Goal: Transaction & Acquisition: Subscribe to service/newsletter

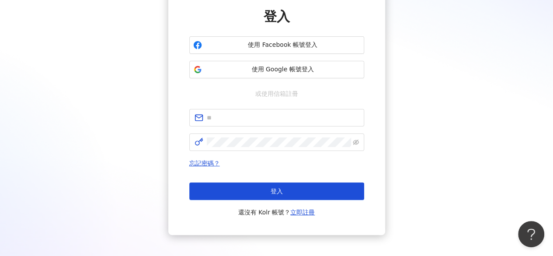
scroll to position [87, 0]
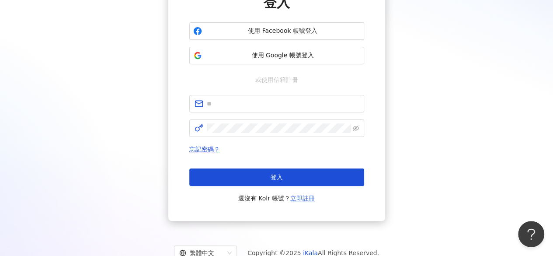
click at [308, 200] on link "立即註冊" at bounding box center [302, 198] width 24 height 7
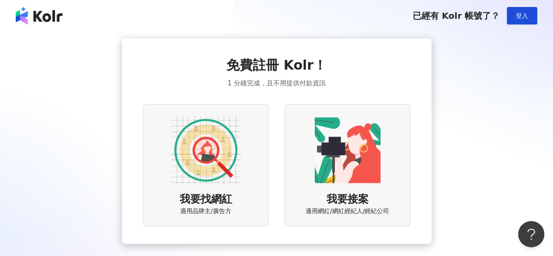
click at [457, 121] on div "免費註冊 Kolr！ 1 分鐘完成，且不用提供付款資訊 我要找網紅 適用品牌主/廣告方 我要接案 適用網紅/網紅經紀人/經紀公司" at bounding box center [276, 140] width 532 height 205
click at [200, 129] on img at bounding box center [206, 150] width 70 height 70
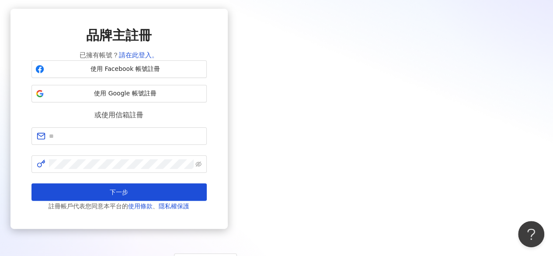
scroll to position [87, 0]
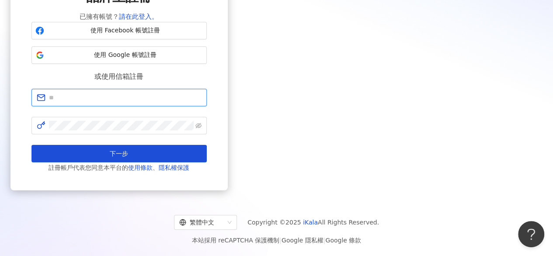
click at [202, 98] on input "text" at bounding box center [125, 98] width 153 height 10
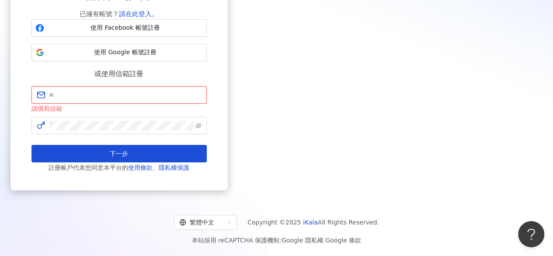
paste input "**********"
type input "**********"
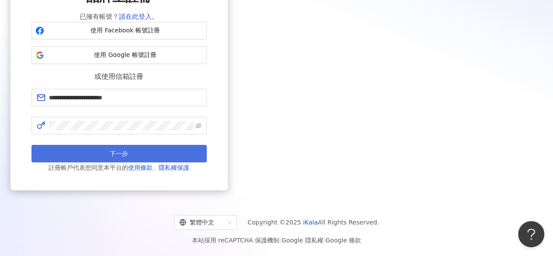
click at [128, 150] on span "下一步" at bounding box center [119, 153] width 18 height 7
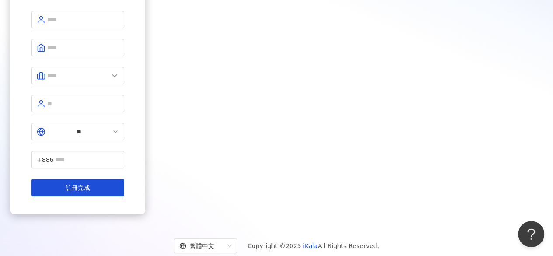
scroll to position [73, 0]
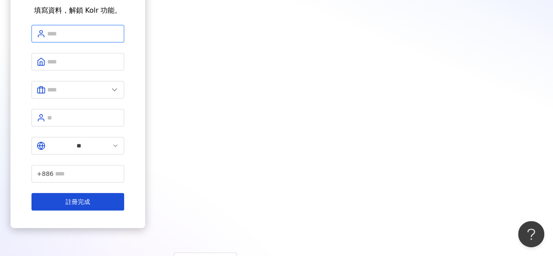
click at [119, 38] on input "text" at bounding box center [83, 34] width 72 height 10
type input "******"
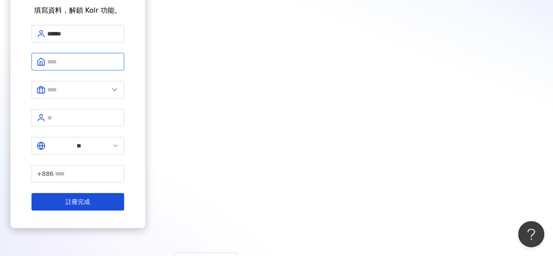
click at [119, 61] on input "text" at bounding box center [83, 62] width 72 height 10
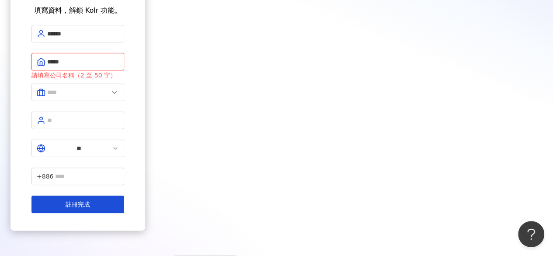
click at [119, 60] on input "*****" at bounding box center [83, 62] width 72 height 10
type input "*****"
click at [124, 83] on span at bounding box center [77, 91] width 93 height 17
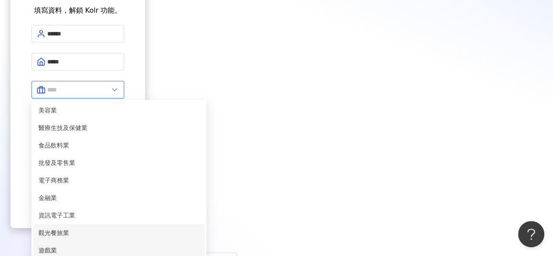
scroll to position [175, 0]
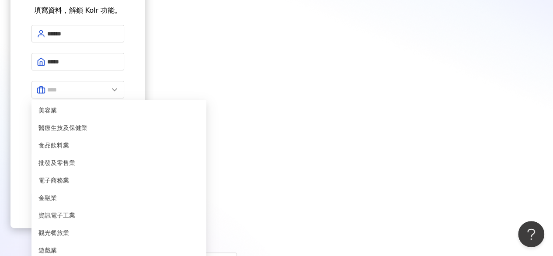
type input "*****"
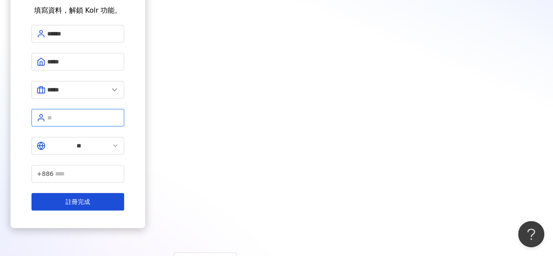
click at [119, 113] on input "text" at bounding box center [83, 118] width 72 height 10
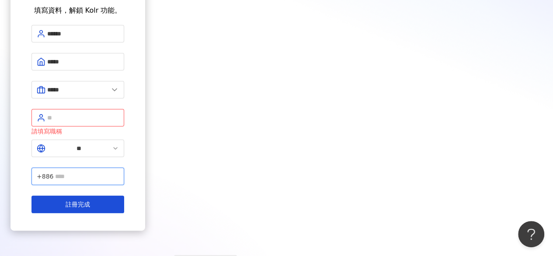
click at [119, 171] on input "text" at bounding box center [87, 176] width 64 height 10
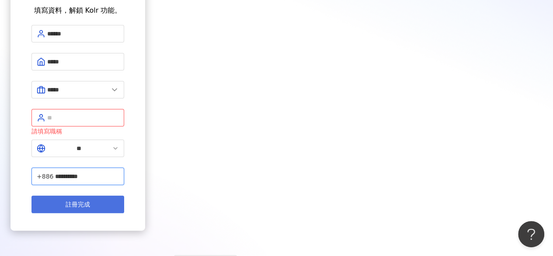
type input "**********"
click at [90, 201] on span "註冊完成" at bounding box center [78, 204] width 24 height 7
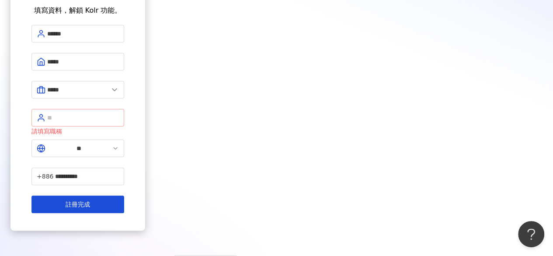
click at [124, 109] on span at bounding box center [77, 117] width 93 height 17
click at [119, 113] on input "text" at bounding box center [83, 118] width 72 height 10
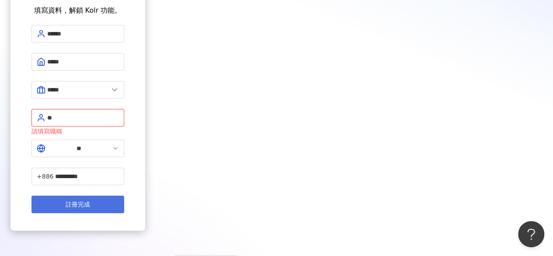
type input "**"
click at [124, 195] on button "註冊完成" at bounding box center [77, 203] width 93 height 17
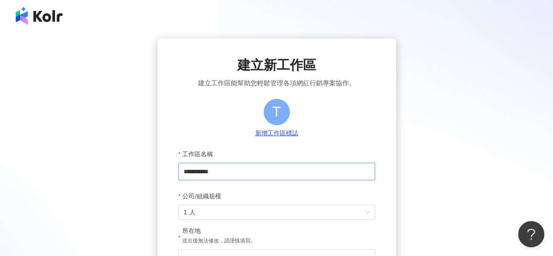
click at [200, 172] on input "**********" at bounding box center [276, 171] width 197 height 17
click at [227, 171] on input "**********" at bounding box center [276, 171] width 197 height 17
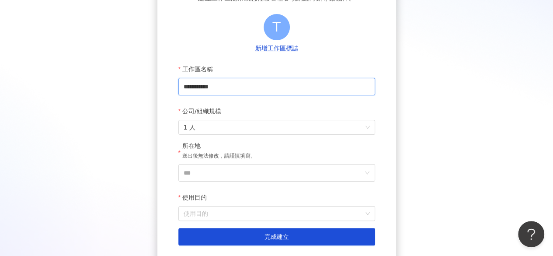
scroll to position [87, 0]
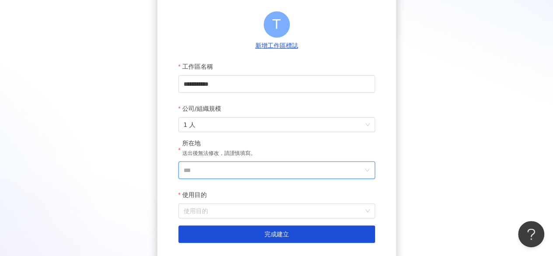
click at [229, 175] on input "***" at bounding box center [273, 170] width 179 height 17
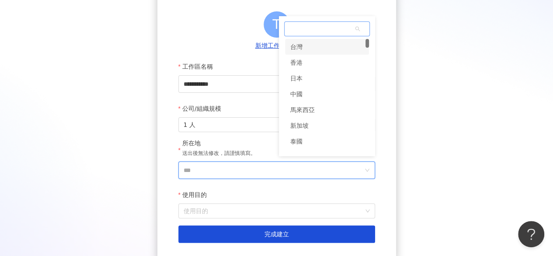
click at [306, 48] on div "台灣" at bounding box center [327, 47] width 84 height 16
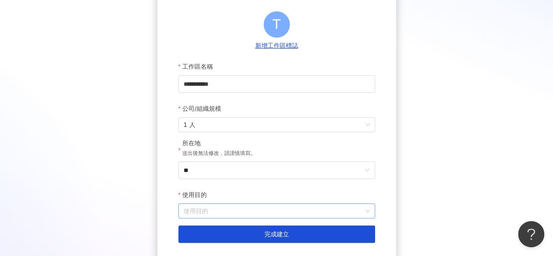
click at [223, 215] on input "使用目的" at bounding box center [277, 211] width 186 height 14
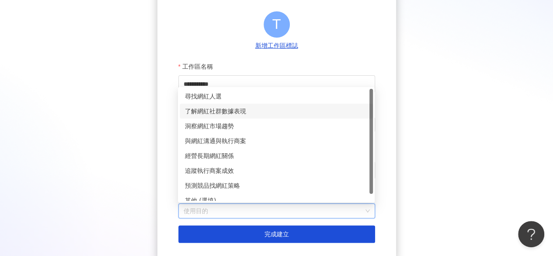
click at [230, 114] on div "了解網紅社群數據表現" at bounding box center [276, 111] width 183 height 10
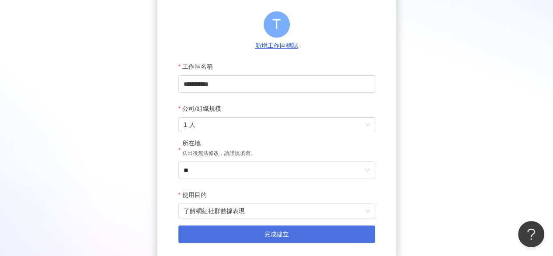
click at [260, 234] on button "完成建立" at bounding box center [276, 233] width 197 height 17
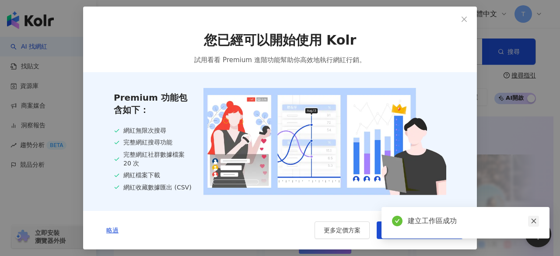
click at [534, 218] on link at bounding box center [533, 221] width 11 height 11
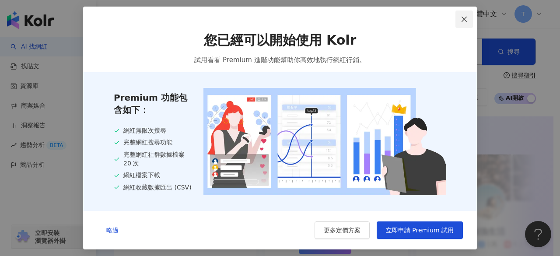
click at [462, 21] on icon "close" at bounding box center [463, 19] width 7 height 7
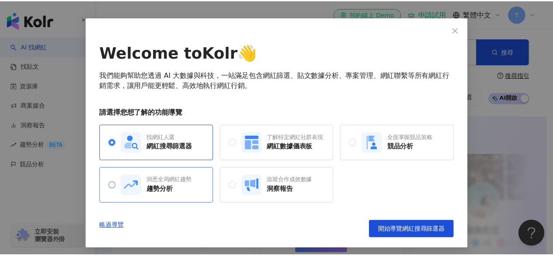
scroll to position [29, 0]
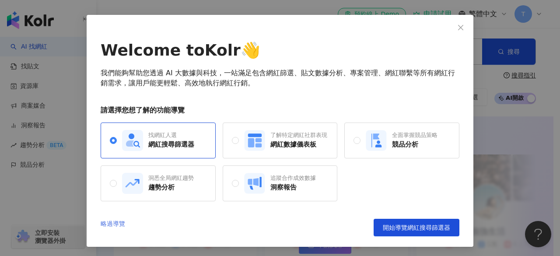
click at [111, 219] on link "略過導覽" at bounding box center [113, 227] width 24 height 17
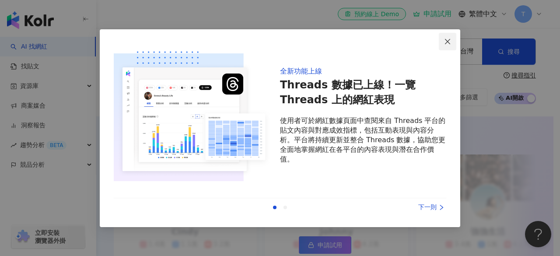
click at [448, 35] on button "Close" at bounding box center [446, 41] width 17 height 17
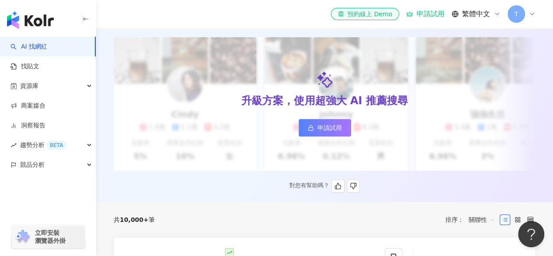
scroll to position [131, 0]
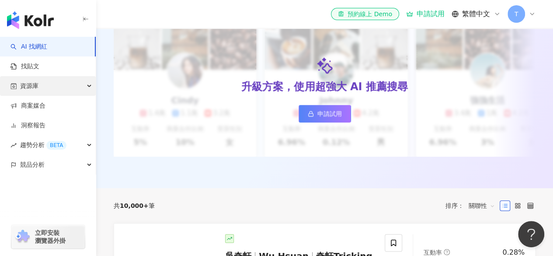
click at [48, 90] on div "資源庫" at bounding box center [48, 86] width 96 height 20
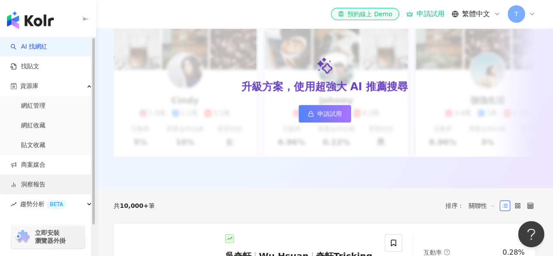
click at [44, 189] on link "洞察報告" at bounding box center [27, 184] width 35 height 9
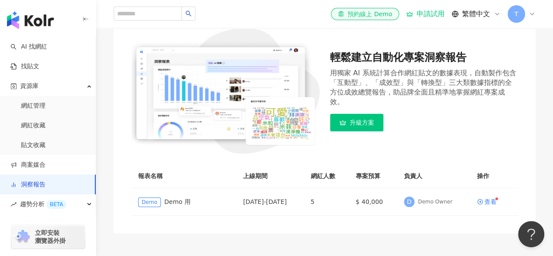
scroll to position [74, 0]
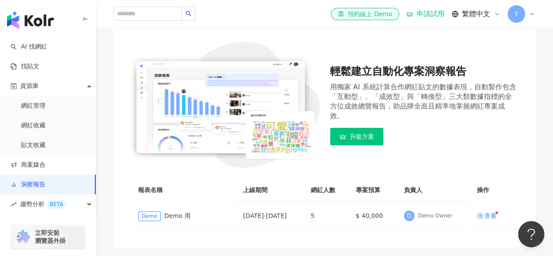
click at [202, 182] on th "報表名稱" at bounding box center [183, 190] width 105 height 24
click at [157, 16] on input "search" at bounding box center [148, 14] width 68 height 14
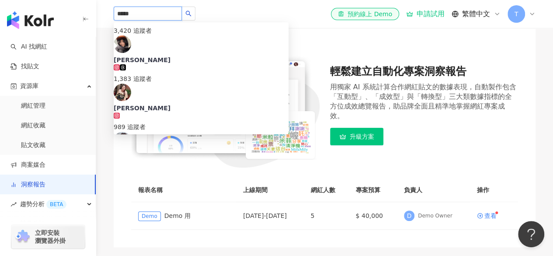
scroll to position [0, 0]
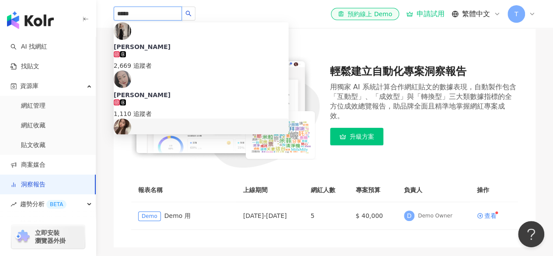
type input "******"
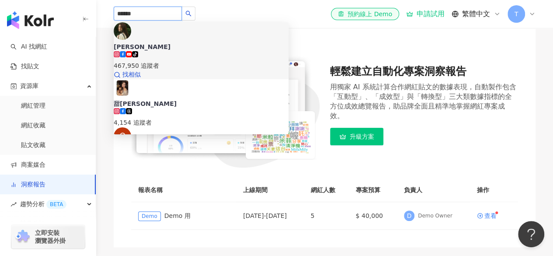
click at [207, 48] on div "Cindy H tiktok-icon 467,950 追蹤者 找相似" at bounding box center [201, 50] width 175 height 57
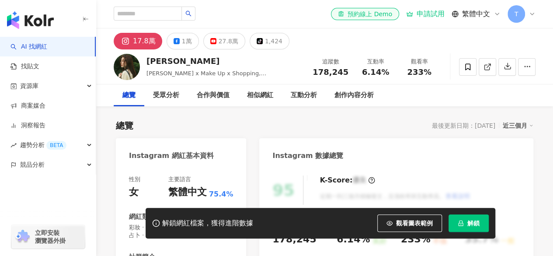
click at [484, 224] on button "解鎖" at bounding box center [469, 222] width 40 height 17
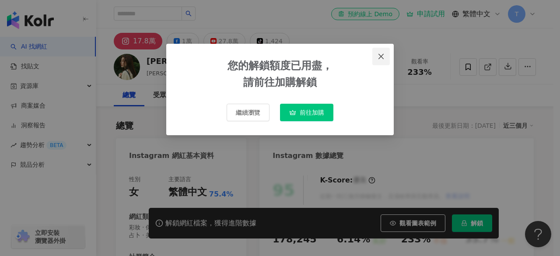
click at [385, 55] on span "Close" at bounding box center [380, 56] width 17 height 7
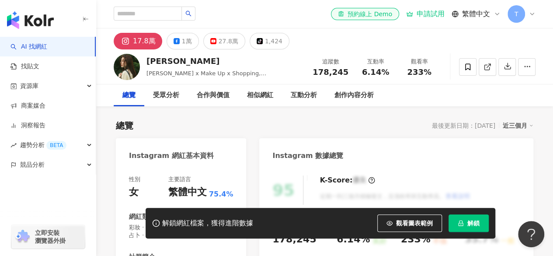
click at [283, 15] on div "el-icon-cs 預約線上 Demo 申請試用 繁體中文 T" at bounding box center [325, 14] width 422 height 28
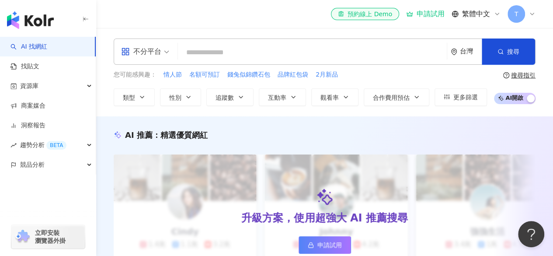
click at [261, 62] on div "不分平台 台灣 搜尋" at bounding box center [325, 51] width 422 height 26
click at [253, 49] on input "search" at bounding box center [312, 52] width 262 height 17
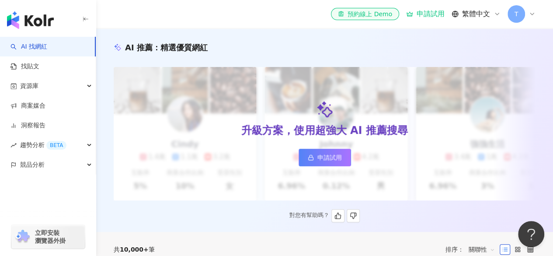
click at [324, 163] on link "申請試用" at bounding box center [325, 157] width 52 height 17
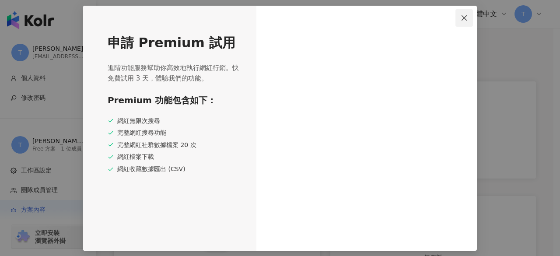
click at [463, 17] on icon "close" at bounding box center [463, 17] width 7 height 7
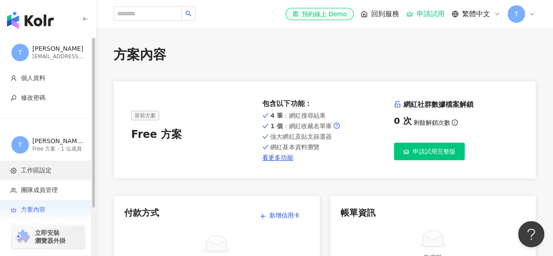
click at [47, 165] on li "工作區設定" at bounding box center [48, 170] width 96 height 20
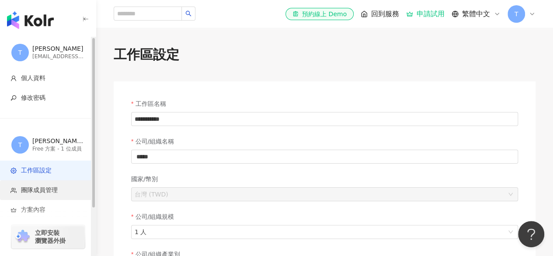
click at [48, 188] on span "團隊成員管理" at bounding box center [39, 190] width 37 height 9
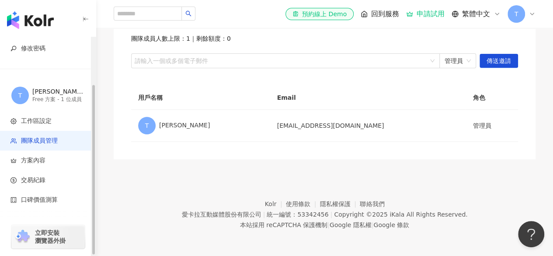
scroll to position [60, 0]
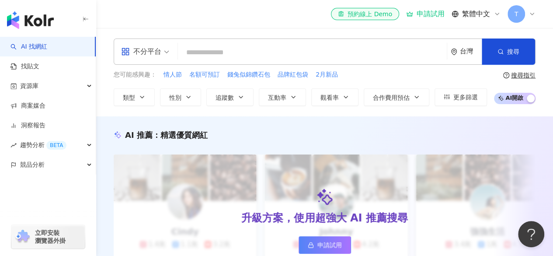
click at [529, 14] on icon at bounding box center [532, 13] width 7 height 7
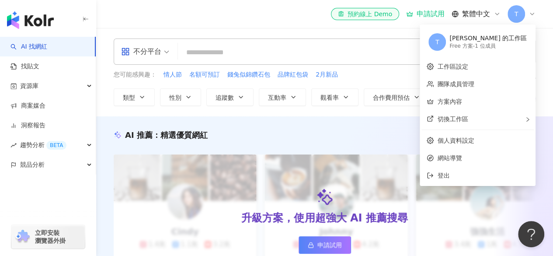
click at [277, 143] on div "AI 推薦 ： 精選優質網紅 升級方案，使用超強大 AI 推薦搜尋 申請試用 Cindy 1.4萬 1.1萬 3.2萬 互動率 5% 商業合作比例 10% 受…" at bounding box center [324, 219] width 457 height 180
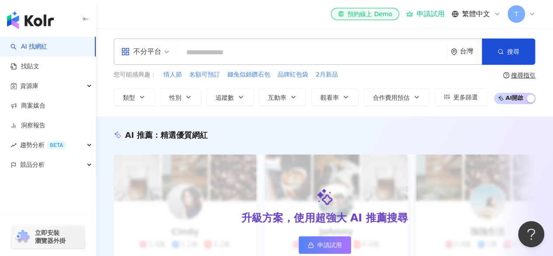
click at [212, 47] on input "search" at bounding box center [312, 52] width 262 height 17
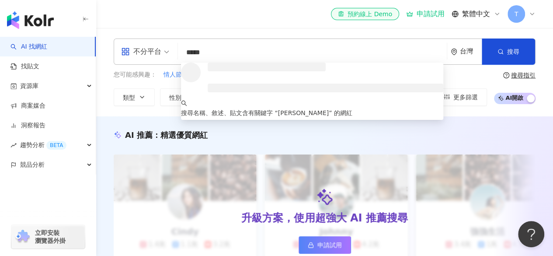
type input "******"
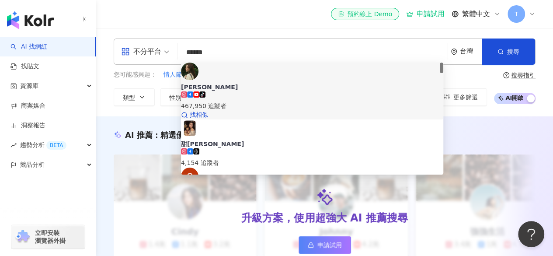
click at [276, 83] on span "Cindy H" at bounding box center [312, 87] width 262 height 9
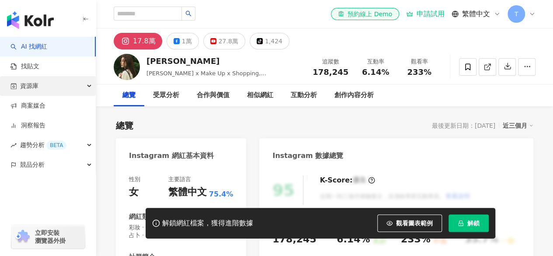
click at [80, 87] on div "資源庫" at bounding box center [48, 86] width 96 height 20
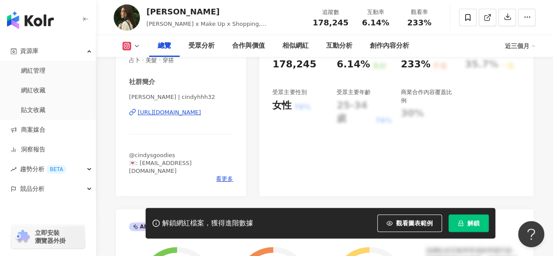
scroll to position [219, 0]
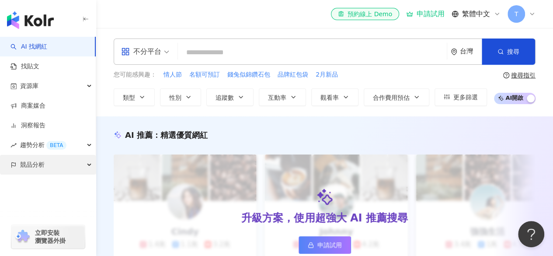
click at [90, 165] on div "競品分析" at bounding box center [48, 165] width 96 height 20
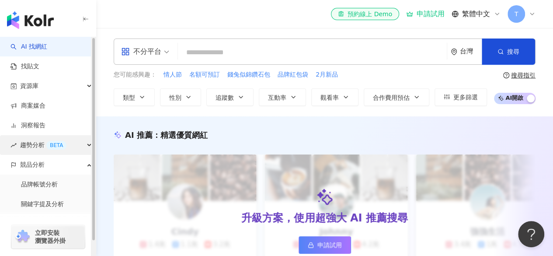
click at [82, 147] on div "趨勢分析 BETA" at bounding box center [48, 145] width 96 height 20
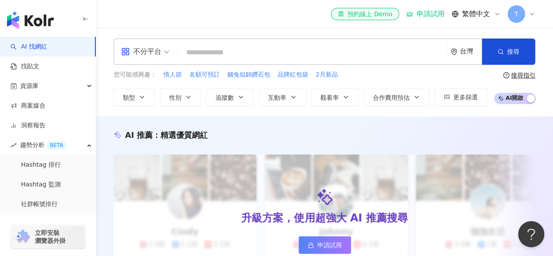
click at [265, 191] on div "升級方案，使用超強大 AI 推薦搜尋 申請試用" at bounding box center [325, 220] width 422 height 133
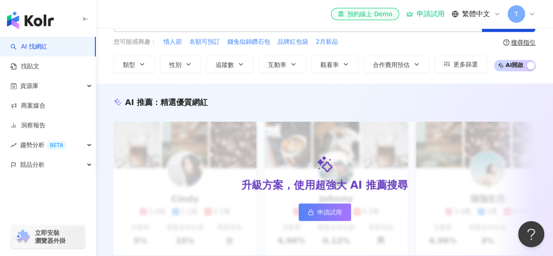
scroll to position [131, 0]
